Goal: Contribute content: Add original content to the website for others to see

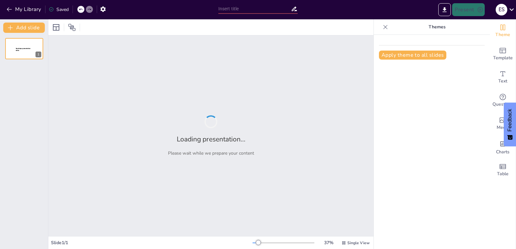
type input "La Fotosíntesis: Proceso Vital para la Vida en la Tierra"
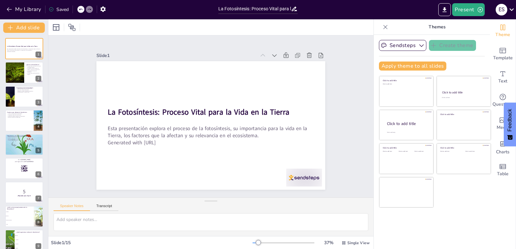
checkbox input "true"
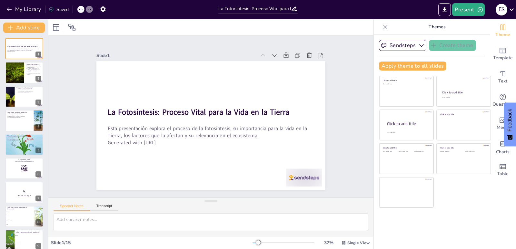
checkbox input "true"
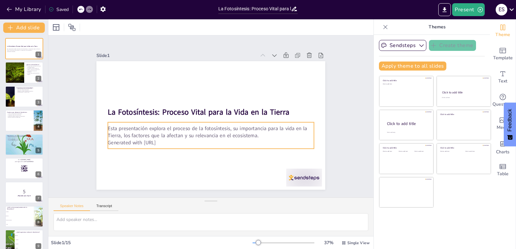
checkbox input "true"
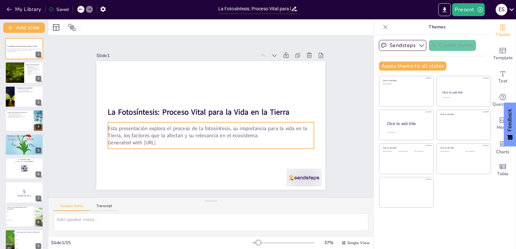
checkbox input "true"
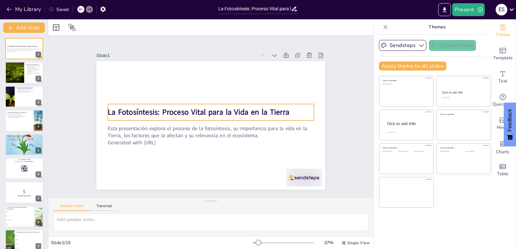
checkbox input "true"
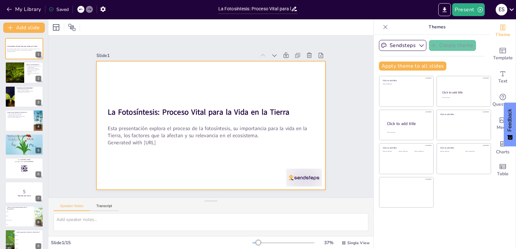
checkbox input "true"
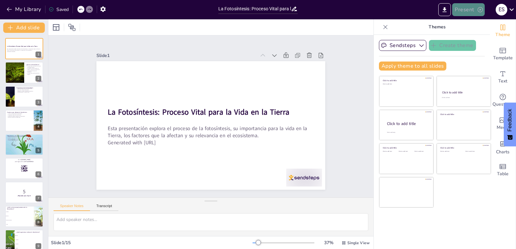
click at [468, 12] on button "Present" at bounding box center [468, 9] width 32 height 13
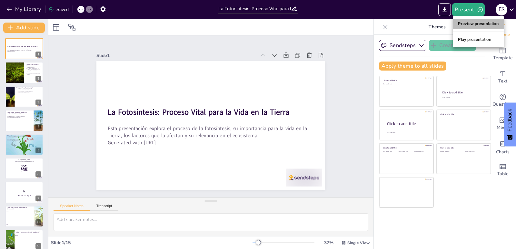
click at [471, 19] on li "Preview presentation" at bounding box center [477, 24] width 51 height 10
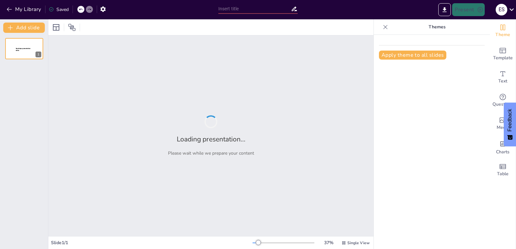
type input "La Fotosíntesis: Proceso Vital para la Vida en la Tierra"
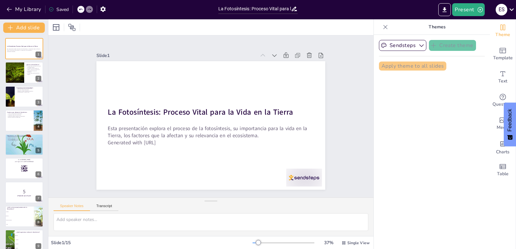
checkbox input "true"
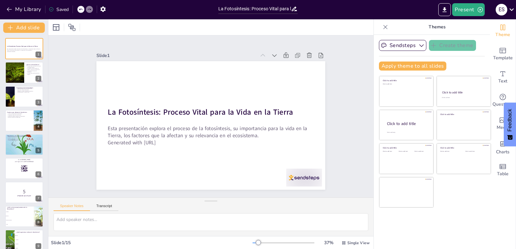
checkbox input "true"
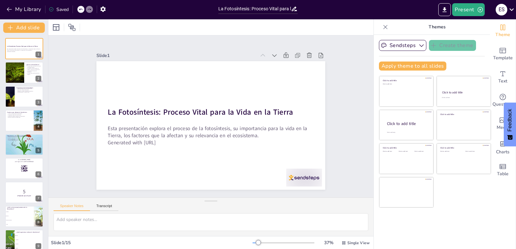
checkbox input "true"
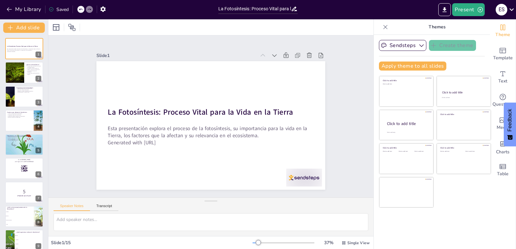
checkbox input "true"
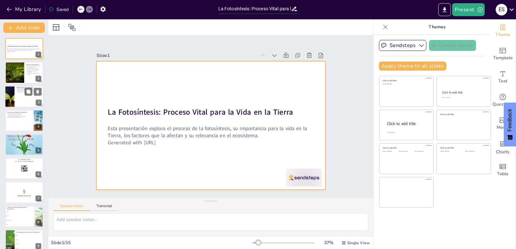
checkbox input "true"
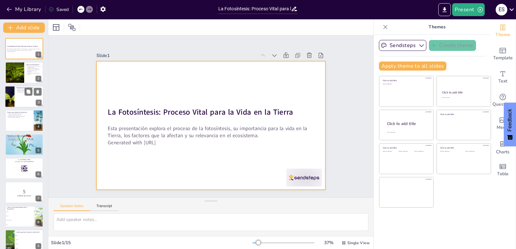
checkbox input "true"
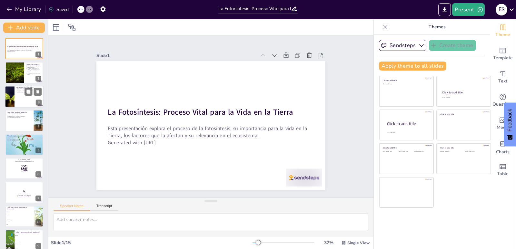
checkbox input "true"
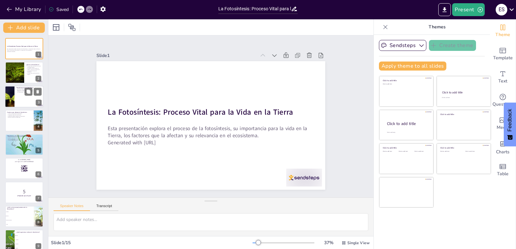
checkbox input "true"
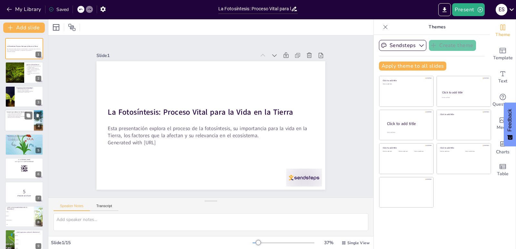
checkbox input "true"
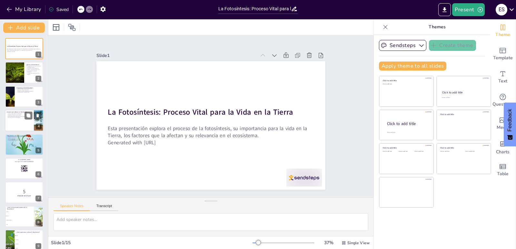
checkbox input "true"
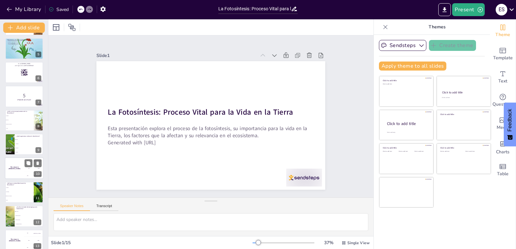
checkbox input "true"
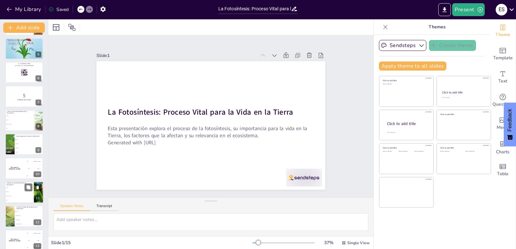
checkbox input "true"
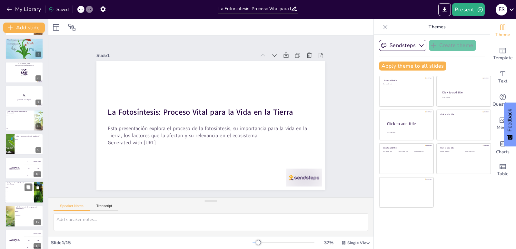
checkbox input "true"
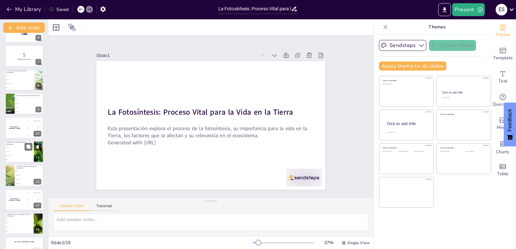
scroll to position [151, 0]
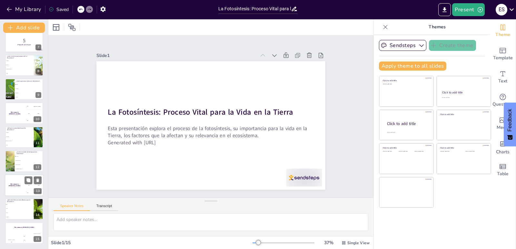
checkbox input "true"
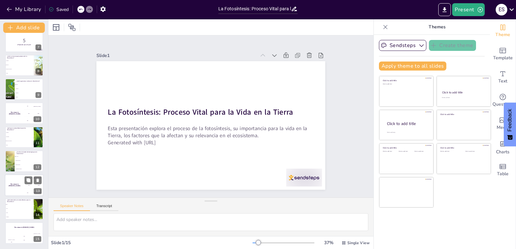
checkbox input "true"
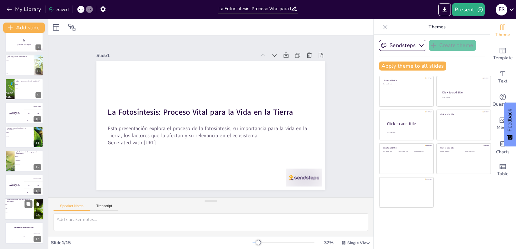
checkbox input "true"
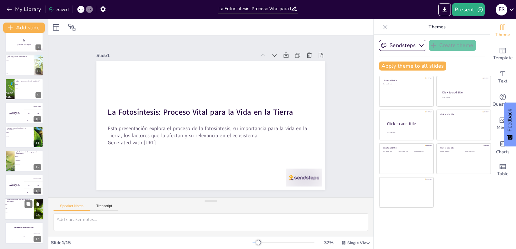
checkbox input "true"
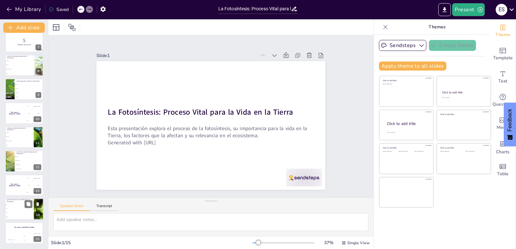
checkbox input "true"
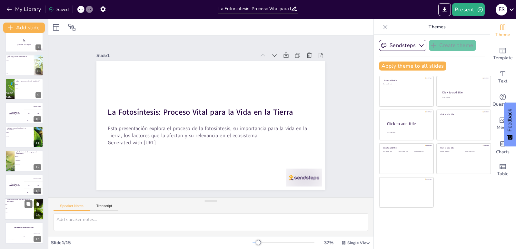
checkbox input "true"
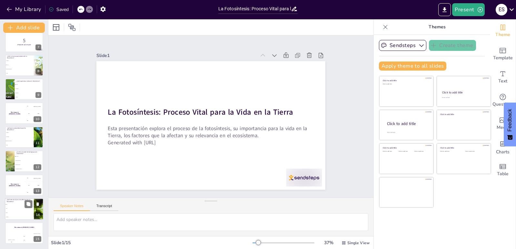
click at [14, 202] on li "Rojo" at bounding box center [19, 204] width 29 height 4
type textarea "La [PERSON_NAME] es más efectiva para la fotosíntesis, como se mencionó en el p…"
checkbox input "true"
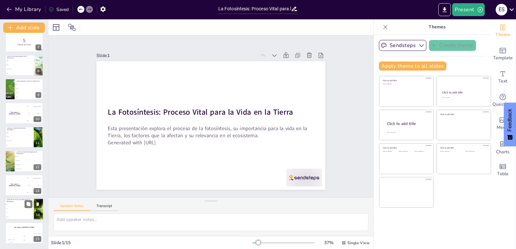
checkbox input "true"
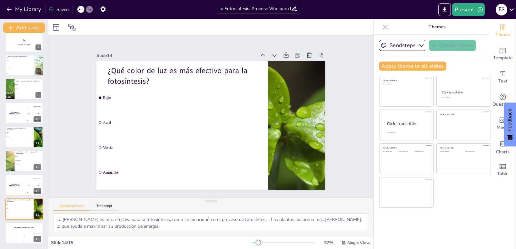
checkbox input "true"
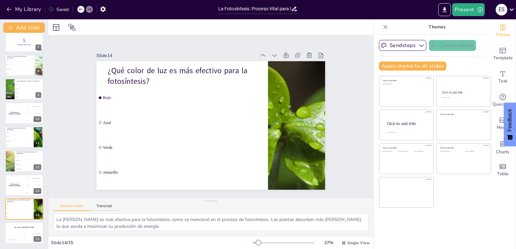
checkbox input "true"
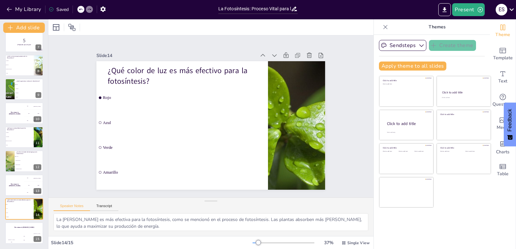
checkbox input "true"
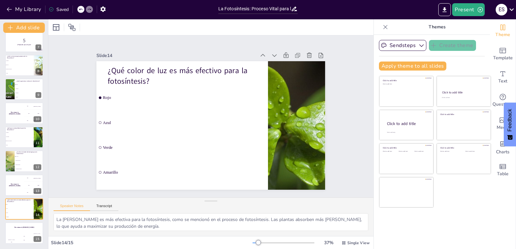
checkbox input "true"
click at [390, 26] on p "Themes" at bounding box center [436, 26] width 93 height 15
click at [382, 26] on div at bounding box center [385, 27] width 10 height 10
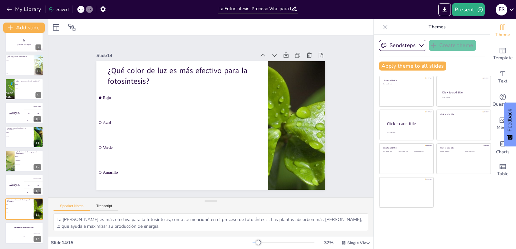
checkbox input "true"
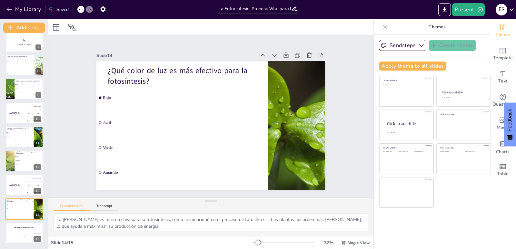
checkbox input "true"
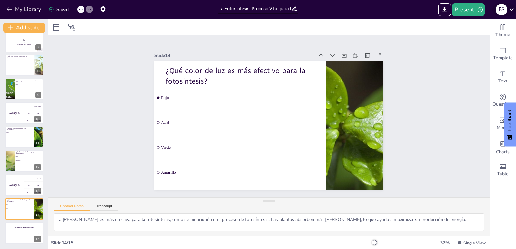
click at [510, 11] on icon at bounding box center [511, 9] width 9 height 9
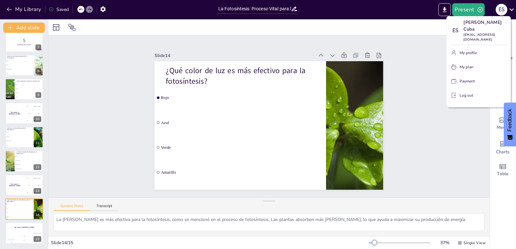
click at [479, 48] on button "My profile" at bounding box center [478, 53] width 59 height 10
